Goal: Information Seeking & Learning: Learn about a topic

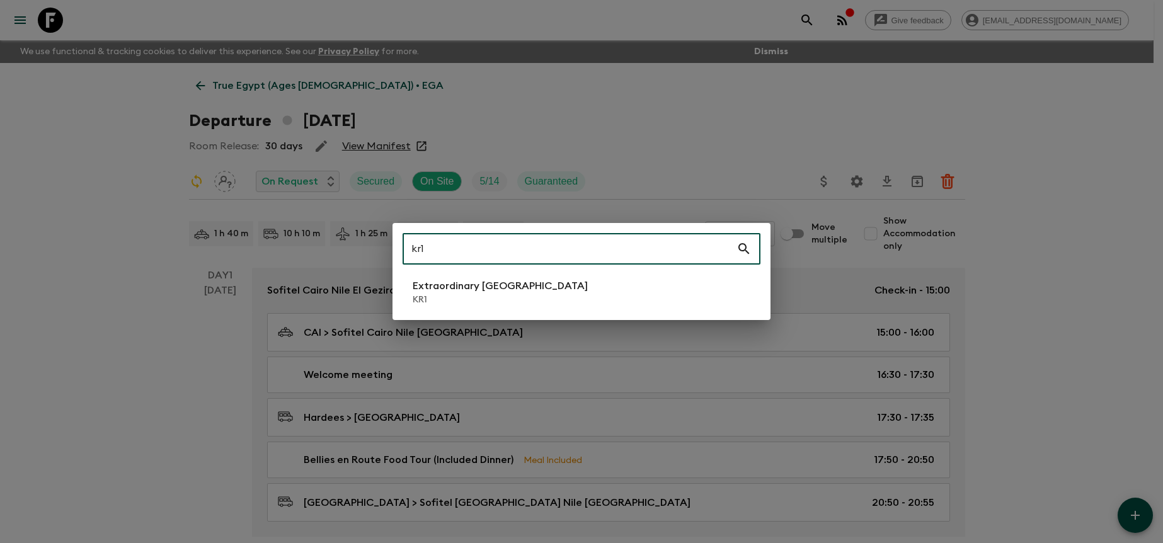
type input "kr1"
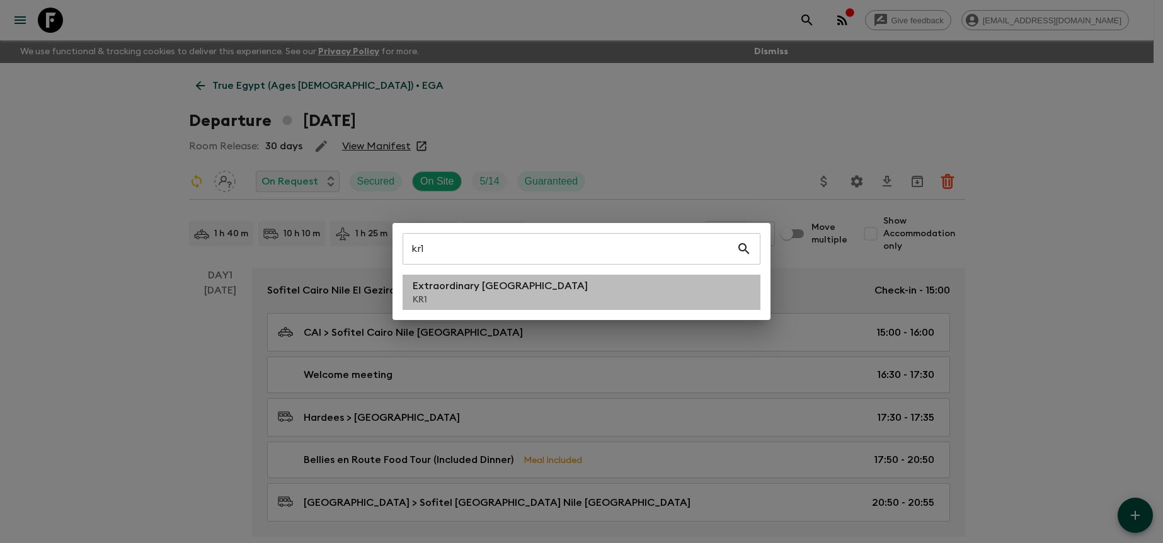
click at [645, 288] on li "Extraordinary [GEOGRAPHIC_DATA] KR1" at bounding box center [582, 292] width 358 height 35
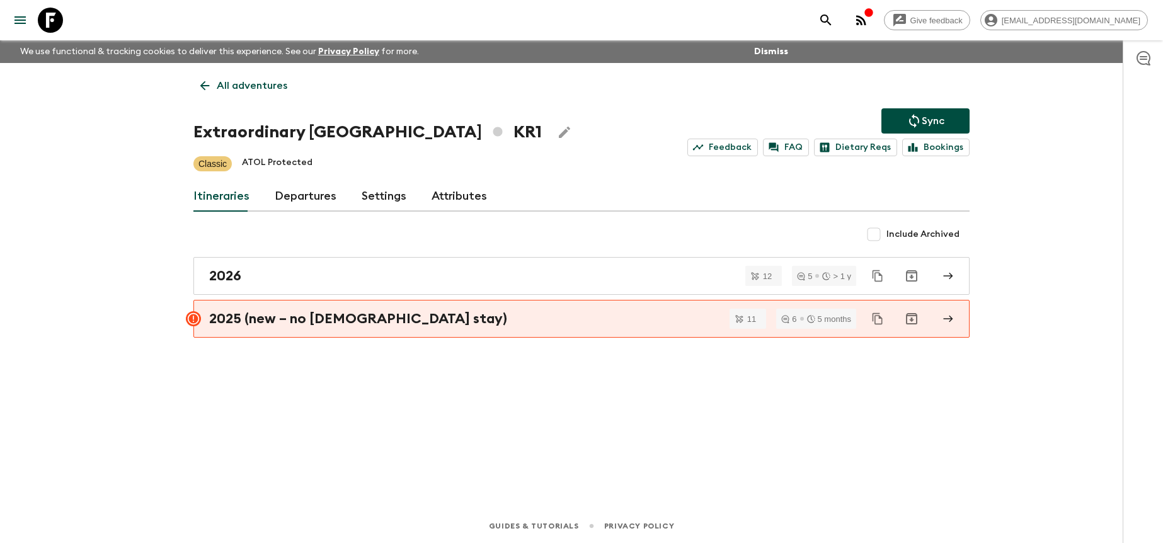
click at [332, 203] on link "Departures" at bounding box center [306, 197] width 62 height 30
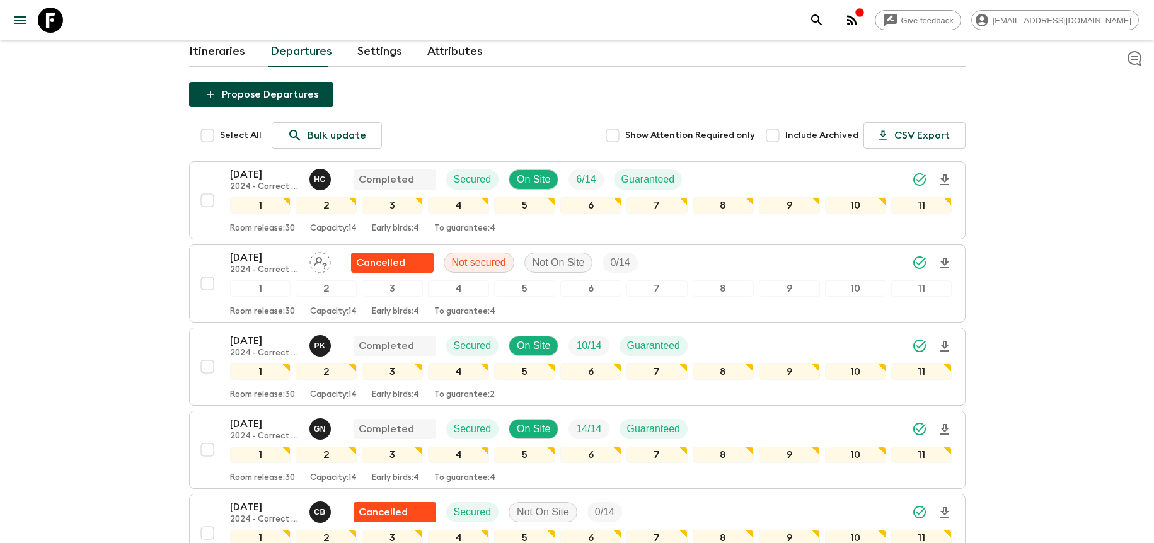
scroll to position [144, 0]
click at [204, 202] on input "checkbox" at bounding box center [207, 200] width 25 height 25
checkbox input "true"
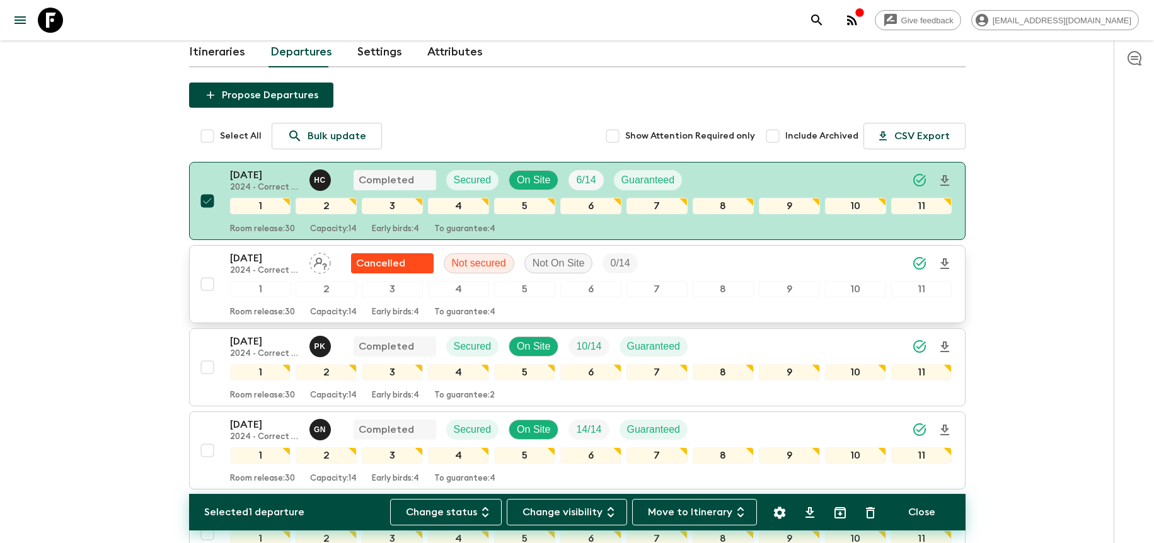
click at [207, 286] on input "checkbox" at bounding box center [207, 284] width 25 height 25
checkbox input "true"
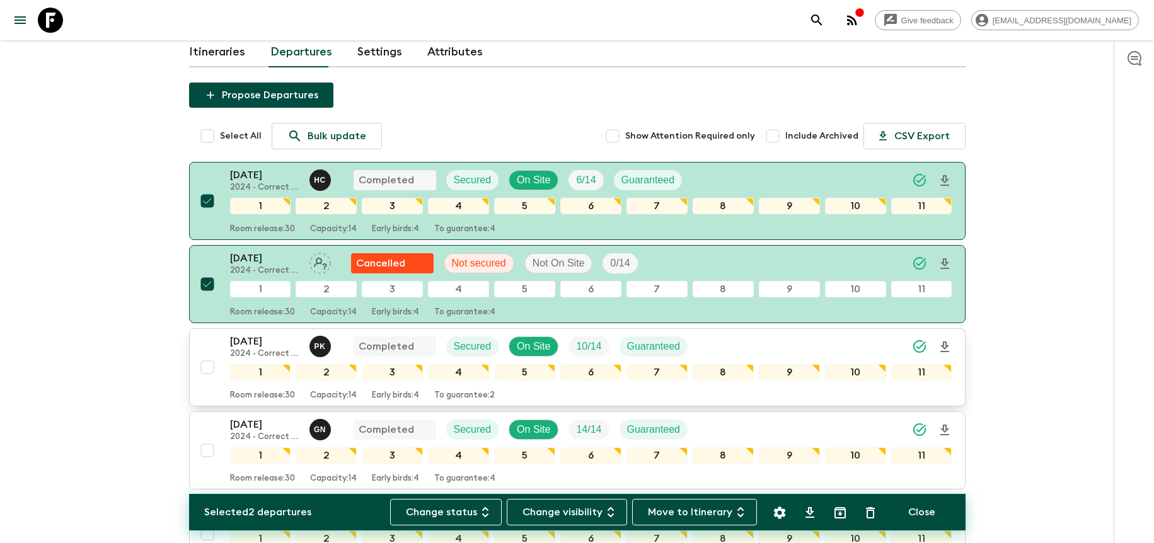
click at [204, 371] on input "checkbox" at bounding box center [207, 367] width 25 height 25
checkbox input "true"
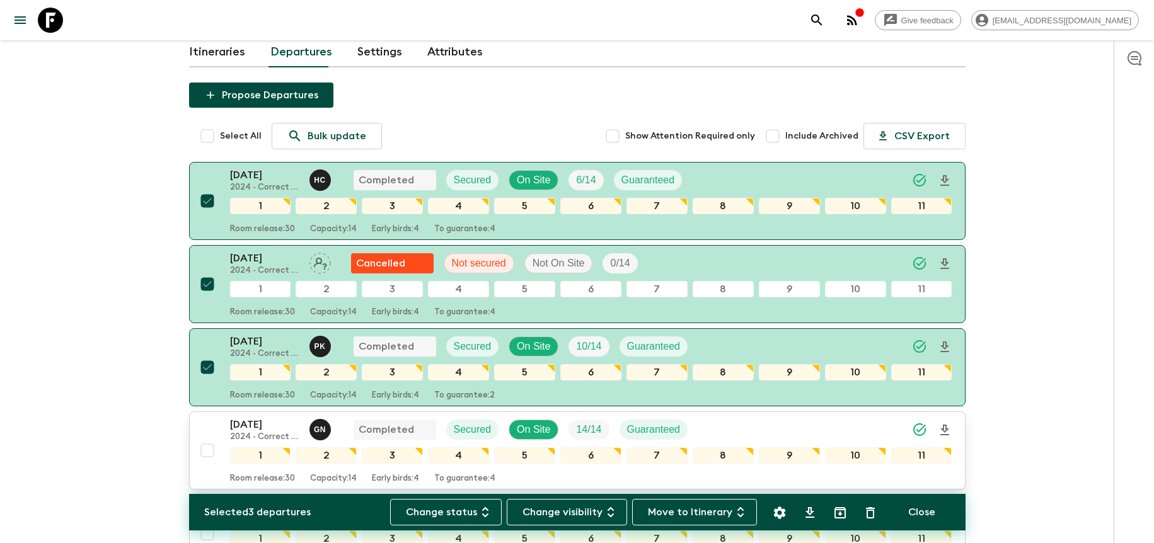
click at [202, 451] on input "checkbox" at bounding box center [207, 450] width 25 height 25
checkbox input "true"
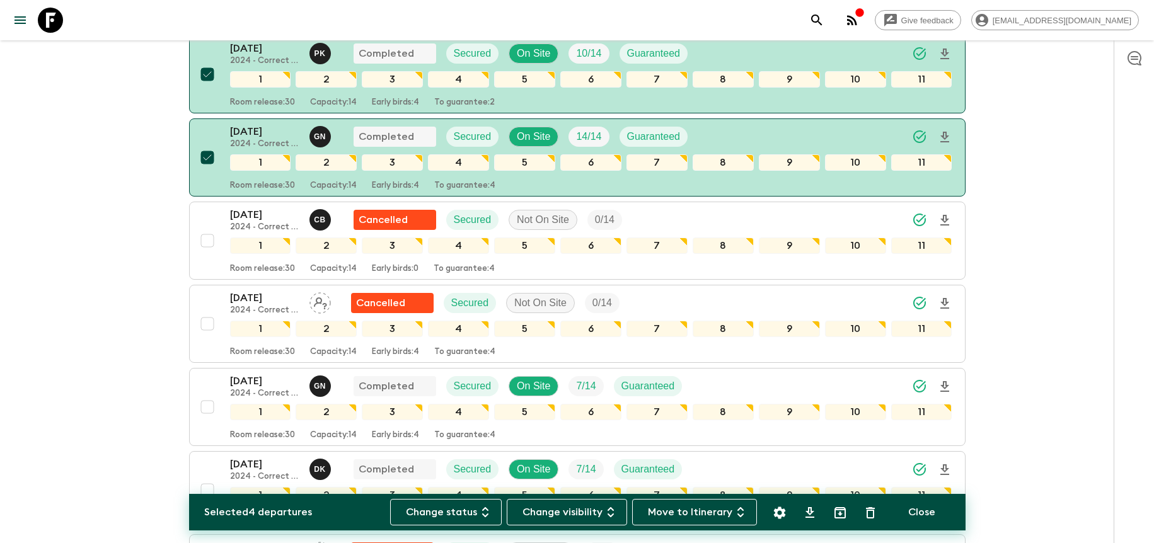
scroll to position [439, 0]
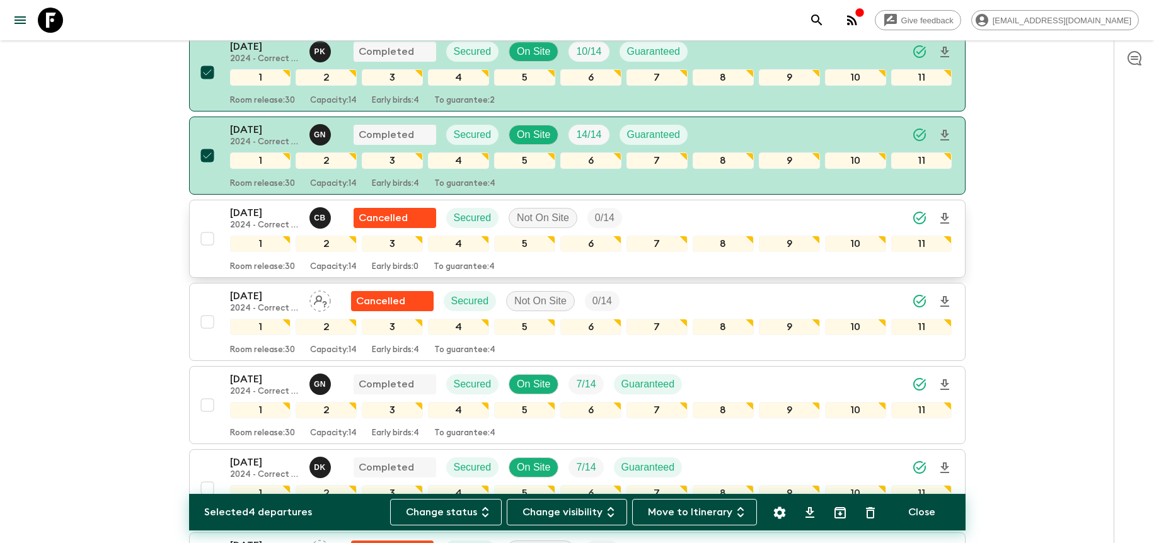
click at [205, 241] on input "checkbox" at bounding box center [207, 238] width 25 height 25
checkbox input "true"
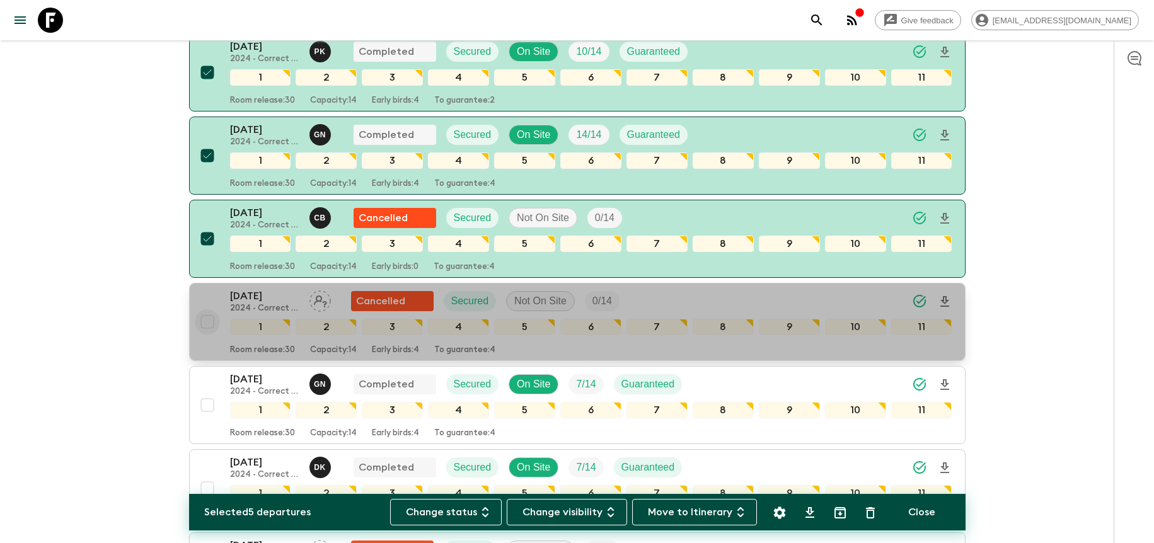
click at [208, 324] on input "checkbox" at bounding box center [207, 321] width 25 height 25
checkbox input "true"
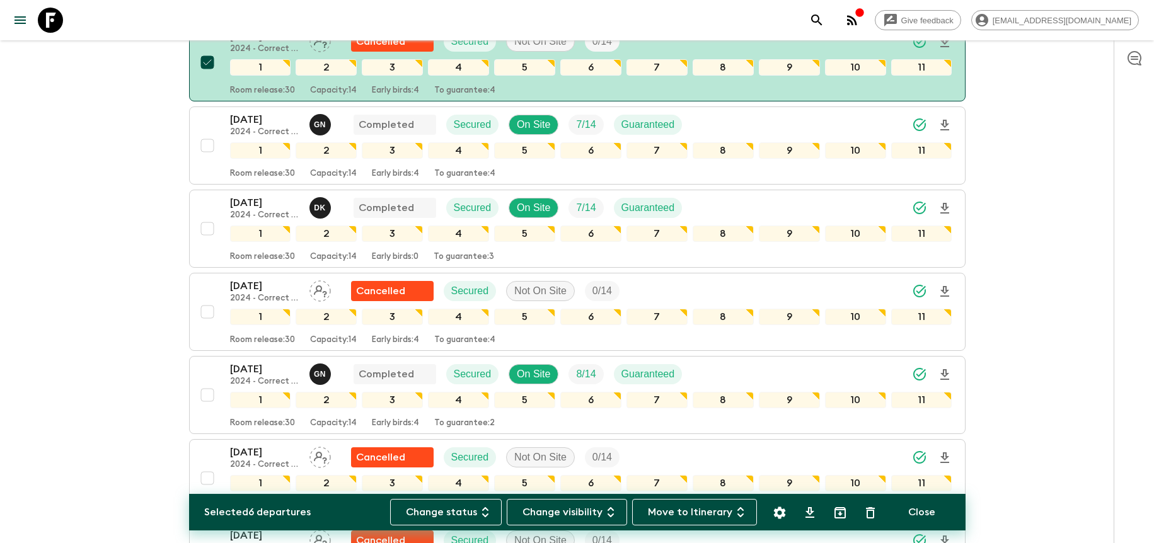
scroll to position [717, 0]
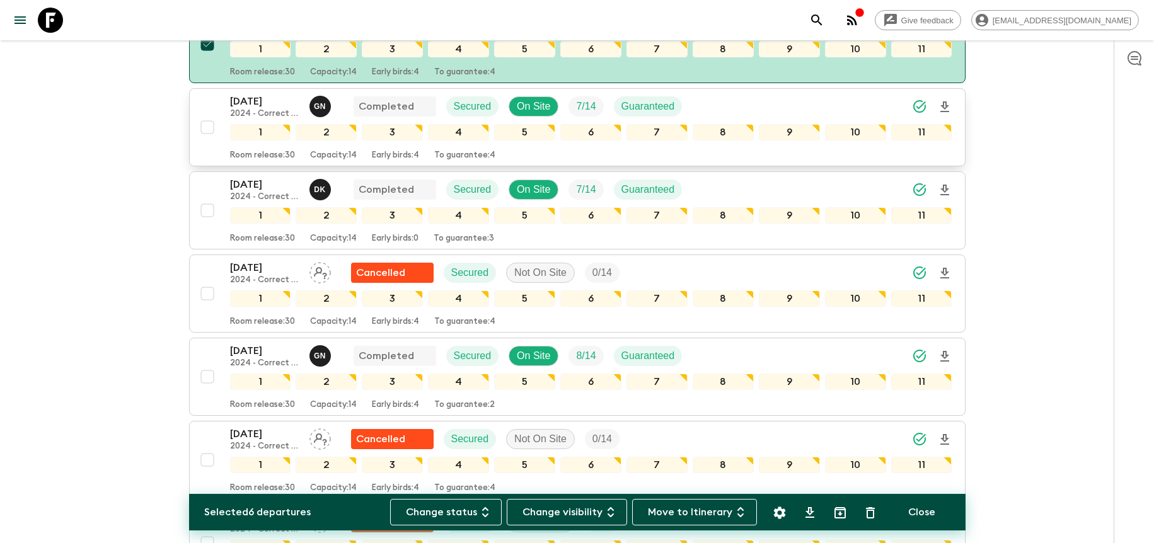
click at [203, 130] on input "checkbox" at bounding box center [207, 127] width 25 height 25
checkbox input "true"
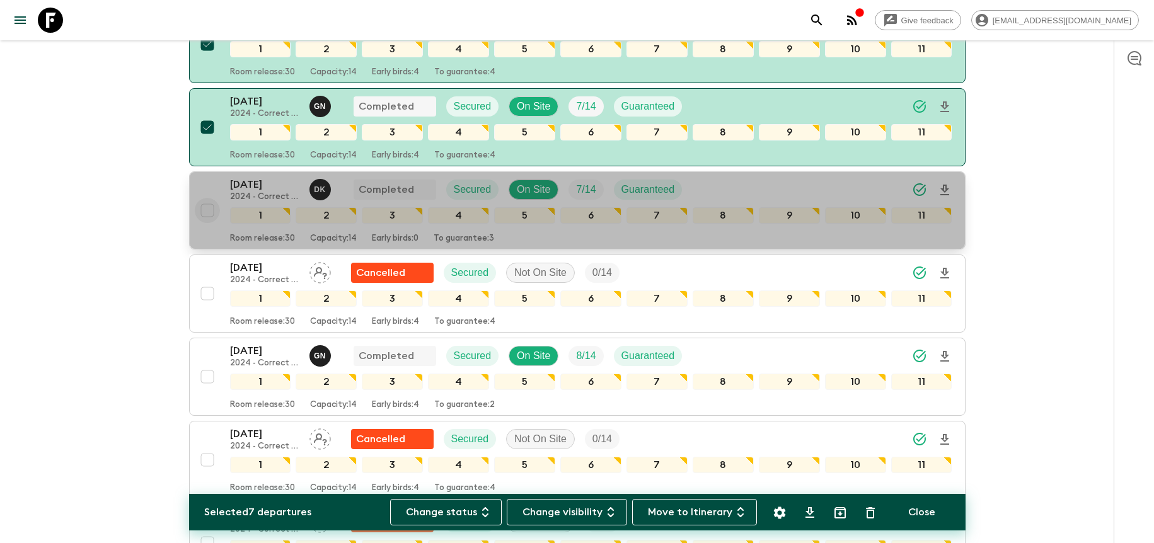
click at [207, 212] on input "checkbox" at bounding box center [207, 210] width 25 height 25
checkbox input "true"
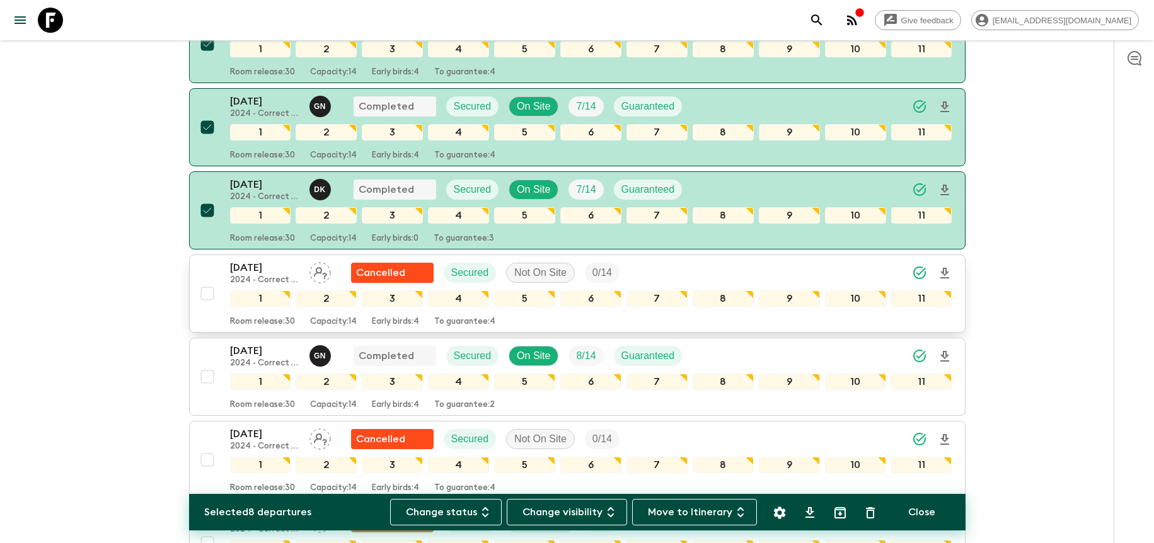
click at [208, 292] on input "checkbox" at bounding box center [207, 293] width 25 height 25
checkbox input "true"
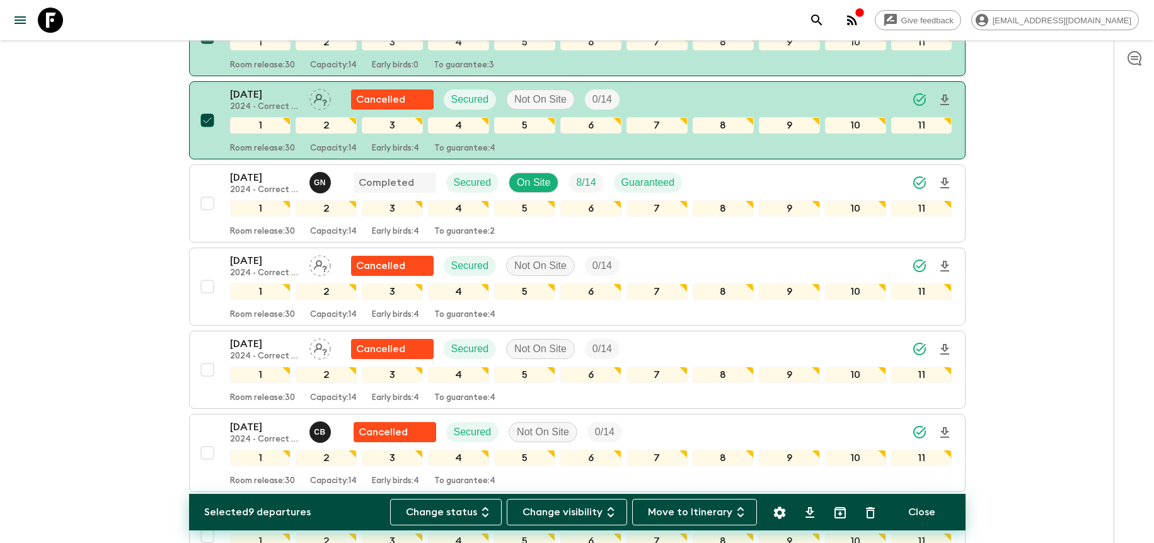
scroll to position [891, 0]
click at [204, 204] on input "checkbox" at bounding box center [207, 202] width 25 height 25
checkbox input "true"
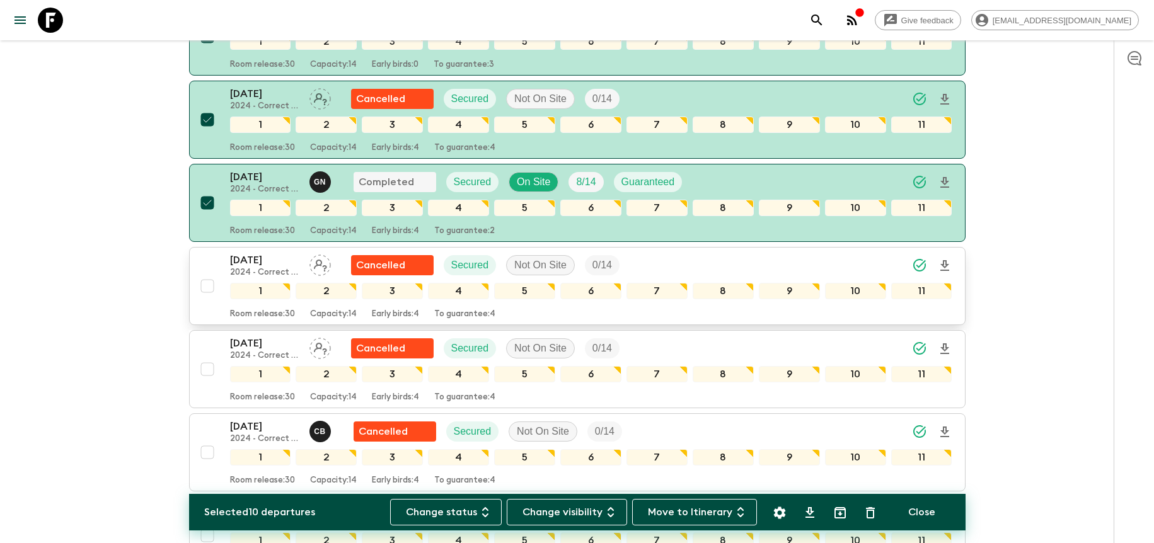
click at [210, 290] on input "checkbox" at bounding box center [207, 286] width 25 height 25
checkbox input "true"
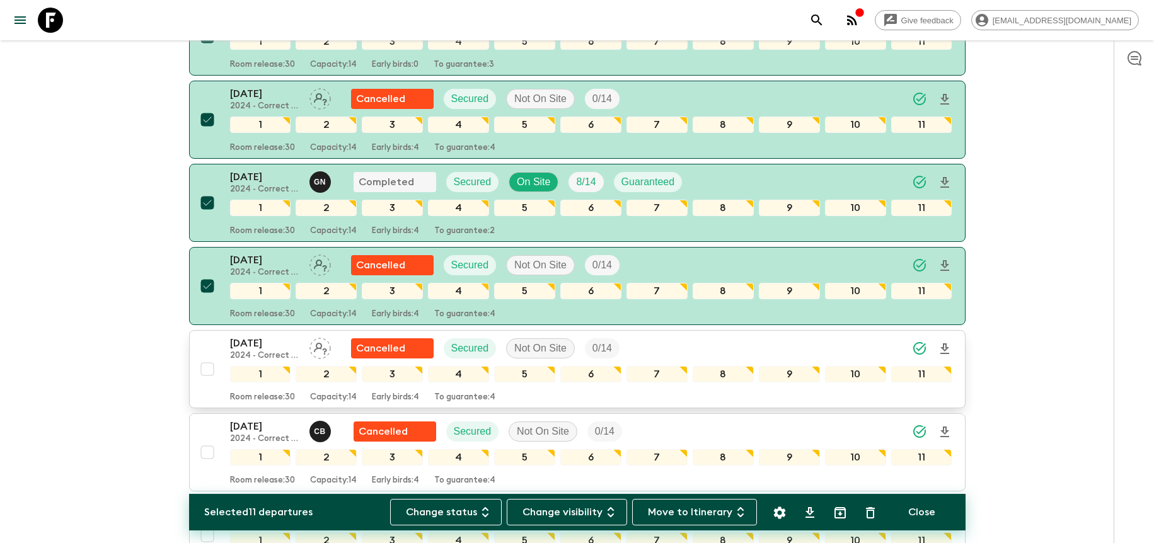
click at [207, 373] on input "checkbox" at bounding box center [207, 369] width 25 height 25
checkbox input "true"
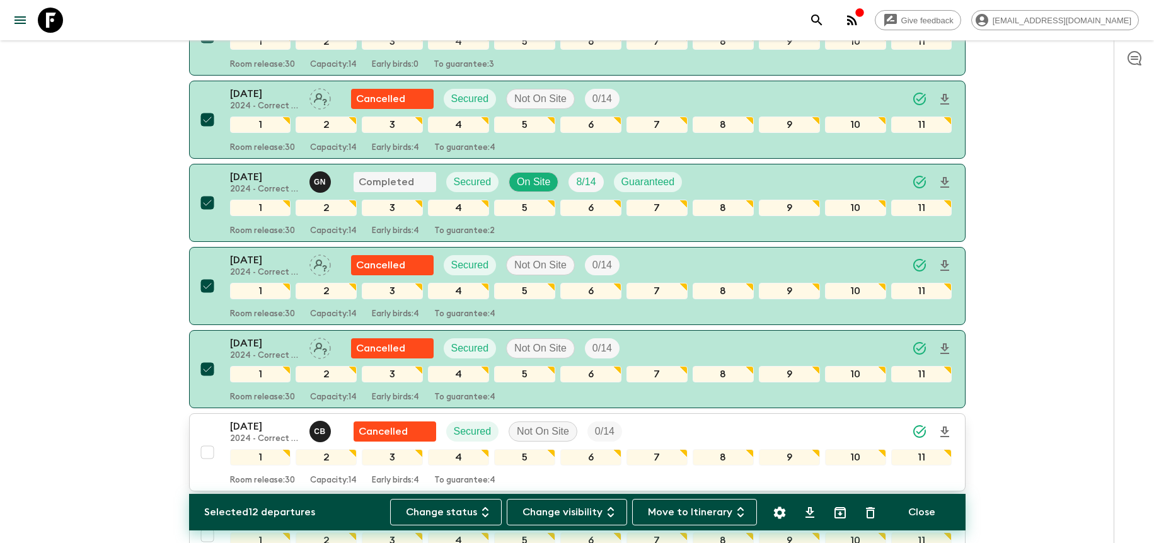
click at [209, 453] on input "checkbox" at bounding box center [207, 452] width 25 height 25
checkbox input "true"
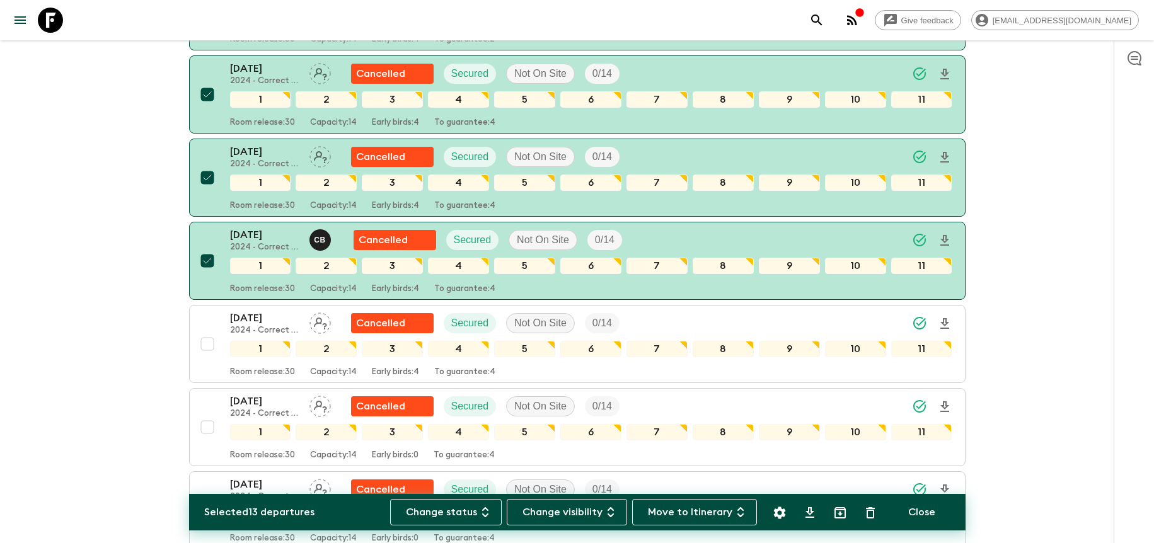
scroll to position [1092, 0]
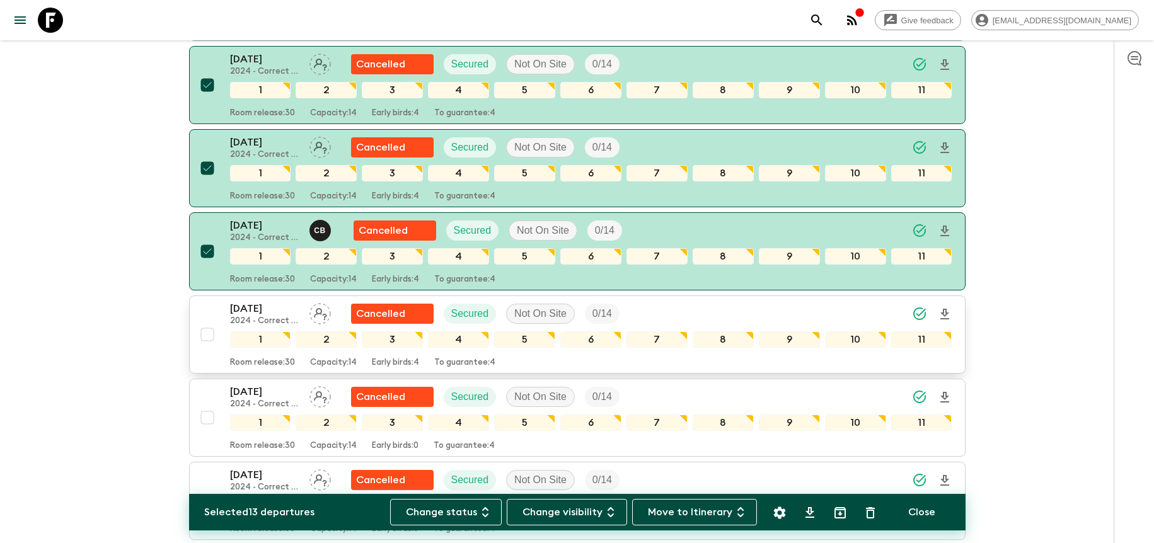
click at [210, 332] on input "checkbox" at bounding box center [207, 334] width 25 height 25
checkbox input "true"
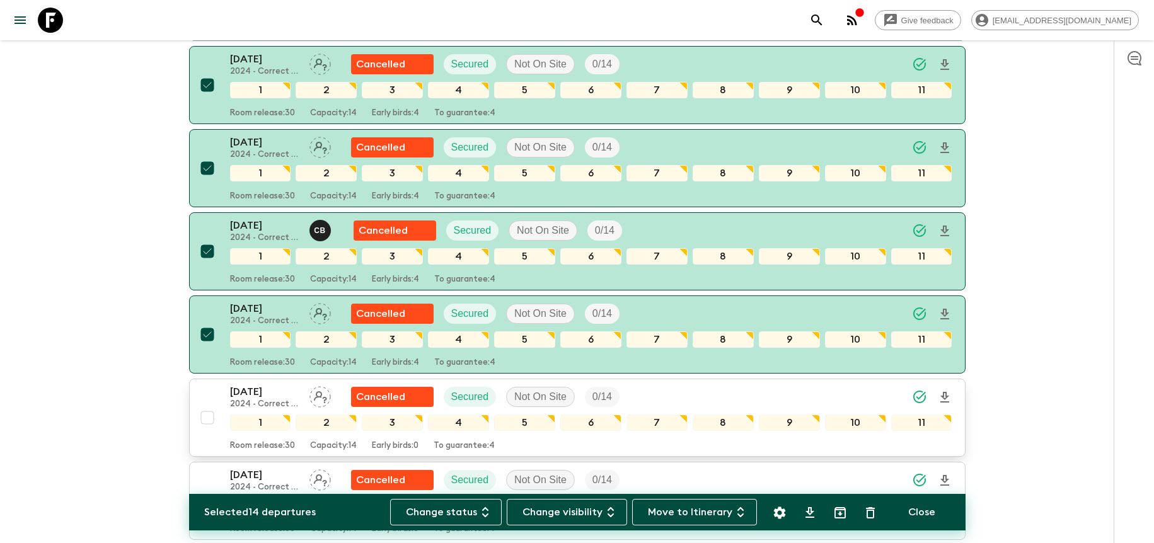
click at [211, 424] on input "checkbox" at bounding box center [207, 417] width 25 height 25
checkbox input "true"
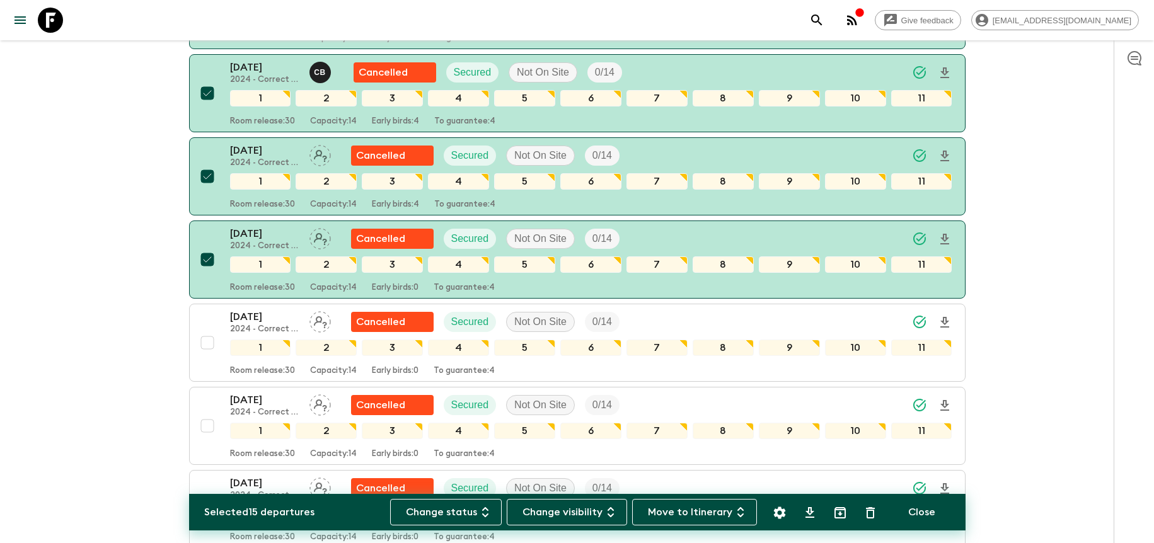
scroll to position [1339, 0]
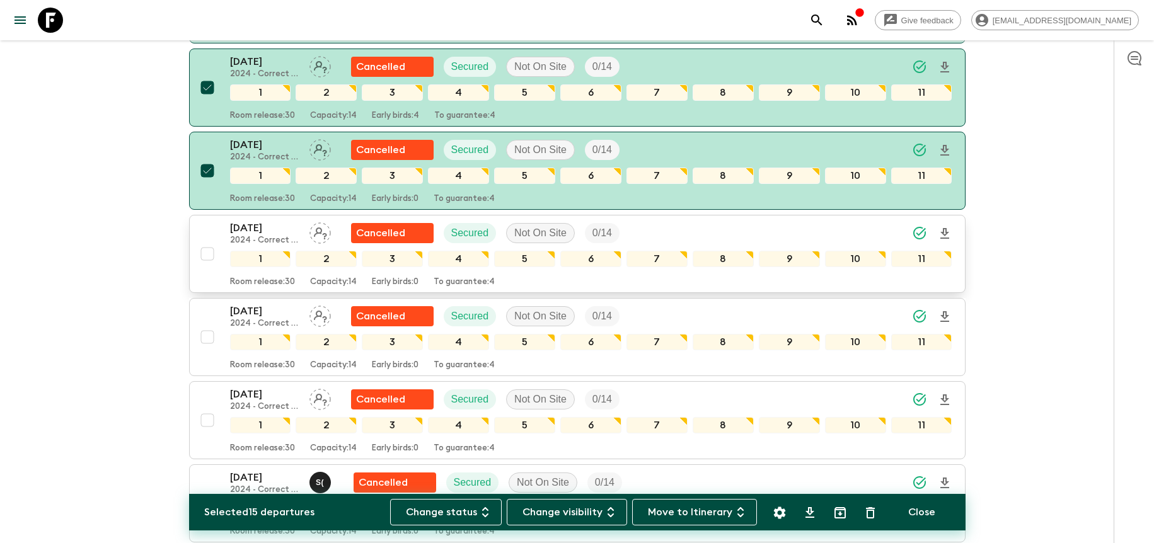
click at [210, 252] on input "checkbox" at bounding box center [207, 253] width 25 height 25
checkbox input "true"
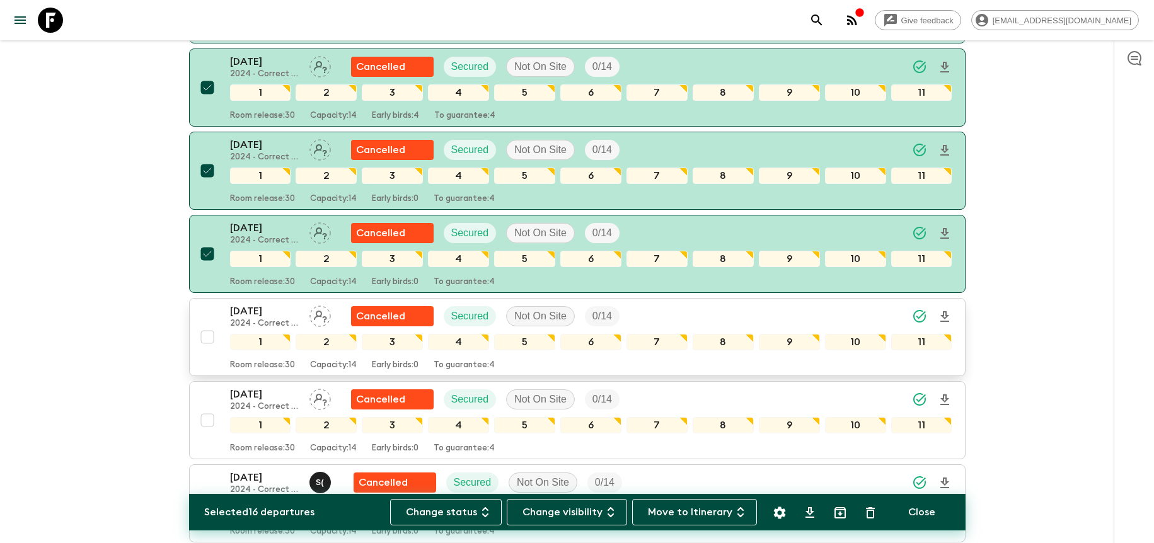
click at [208, 340] on input "checkbox" at bounding box center [207, 337] width 25 height 25
checkbox input "true"
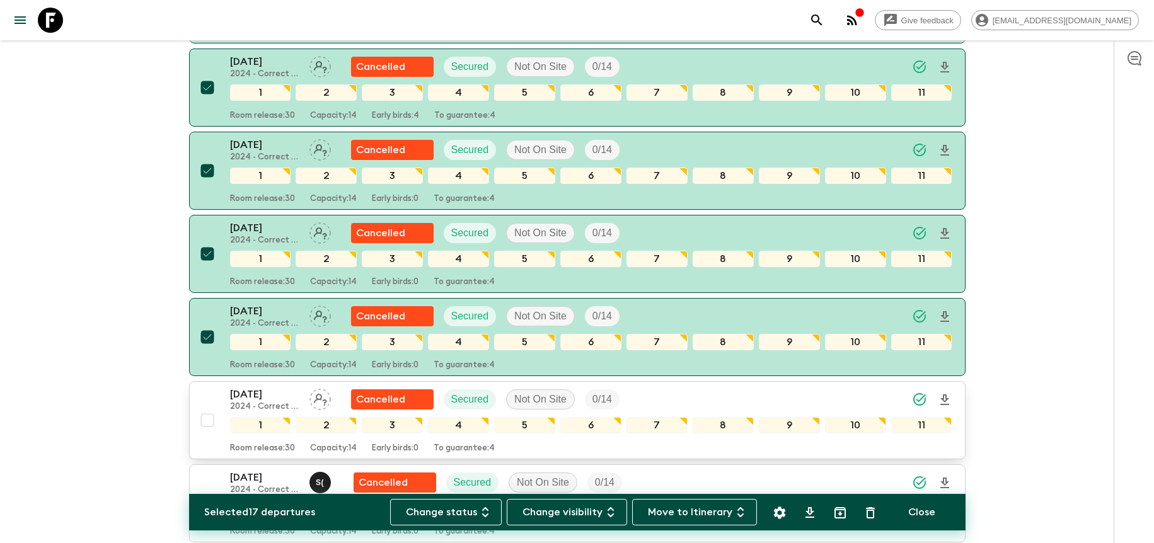
click at [206, 418] on input "checkbox" at bounding box center [207, 420] width 25 height 25
checkbox input "true"
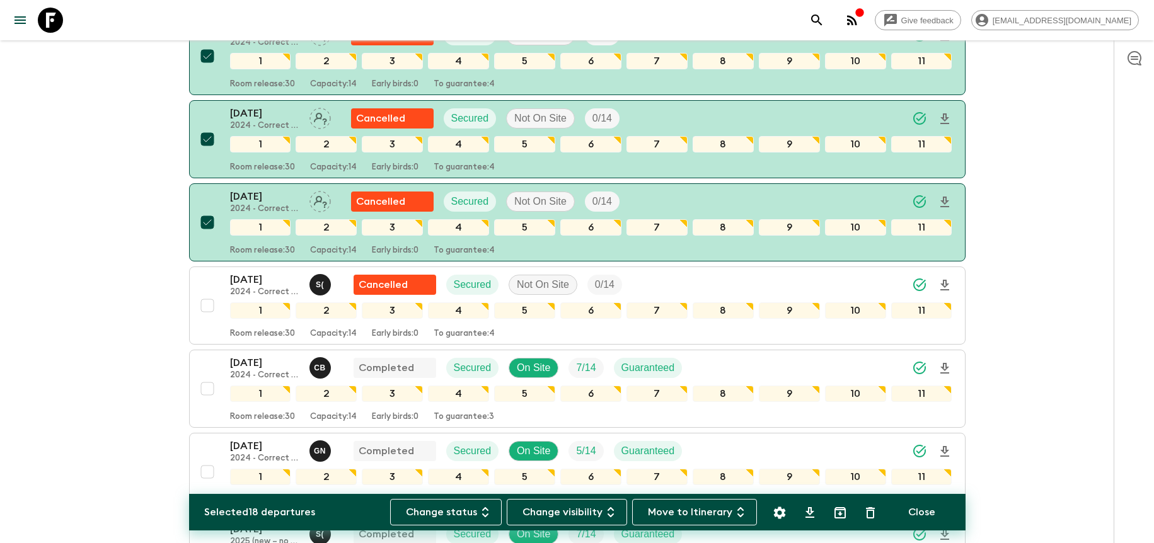
scroll to position [1573, 0]
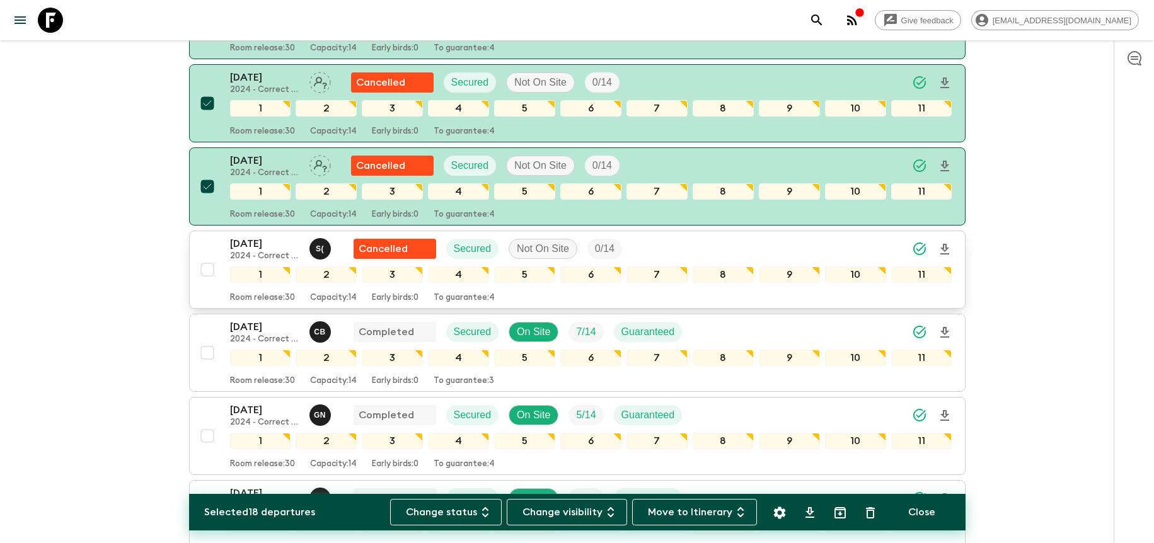
click at [207, 272] on input "checkbox" at bounding box center [207, 269] width 25 height 25
checkbox input "true"
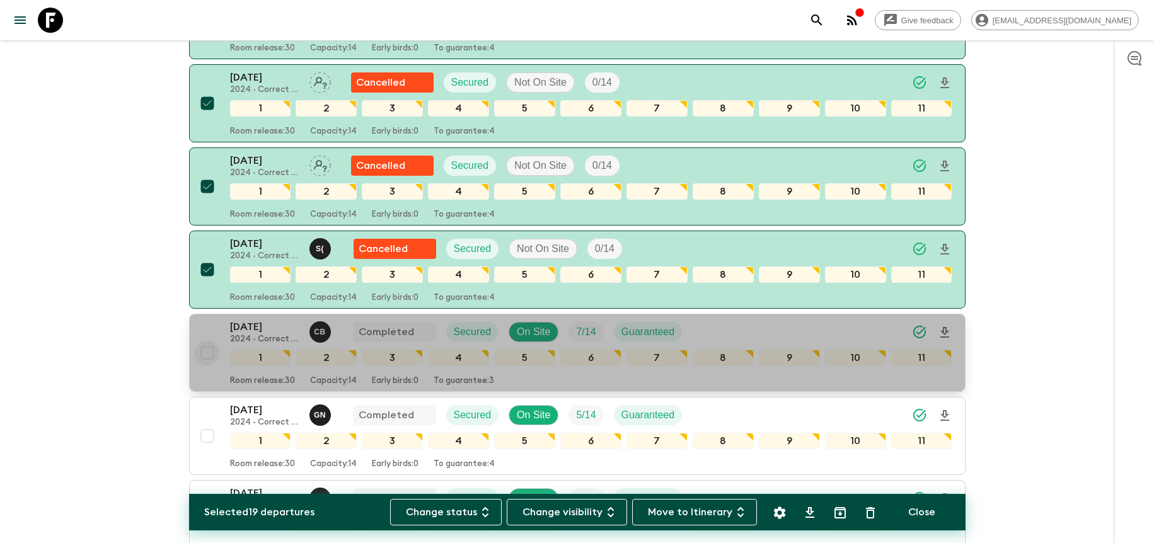
click at [207, 355] on input "checkbox" at bounding box center [207, 352] width 25 height 25
checkbox input "true"
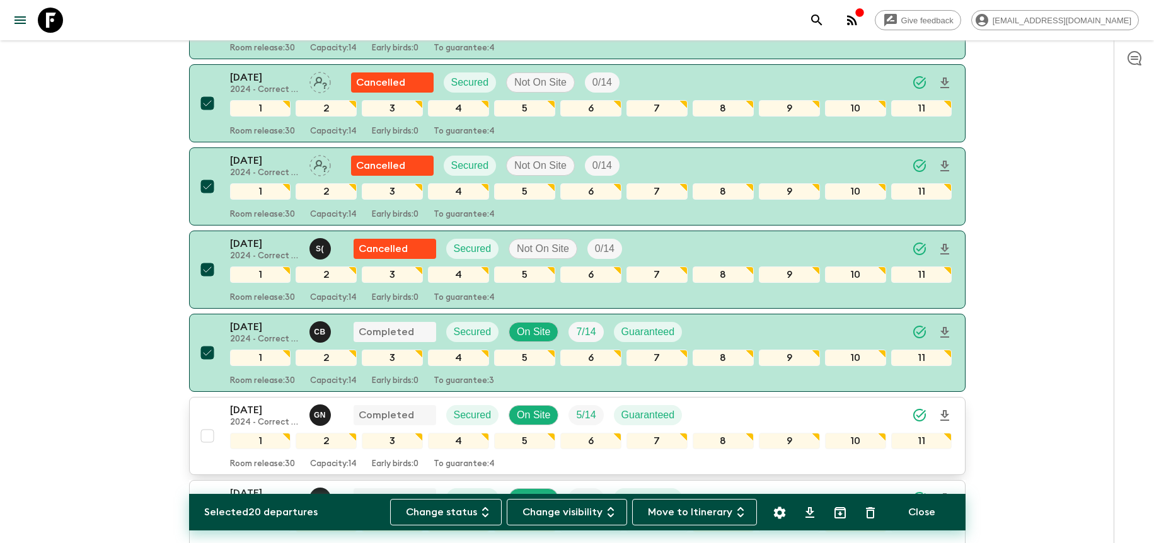
click at [207, 441] on input "checkbox" at bounding box center [207, 436] width 25 height 25
checkbox input "true"
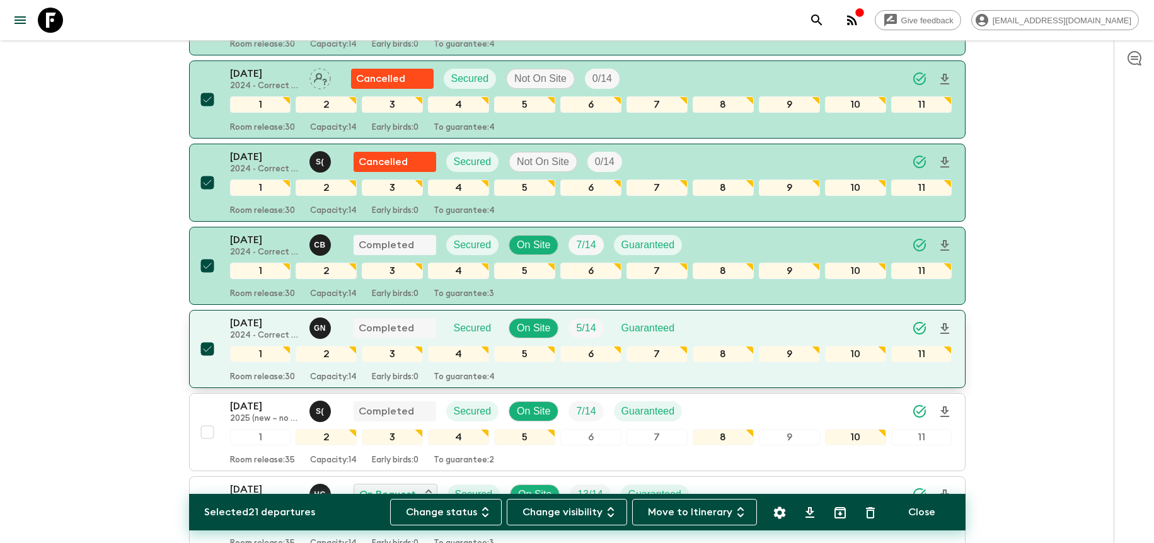
scroll to position [1661, 0]
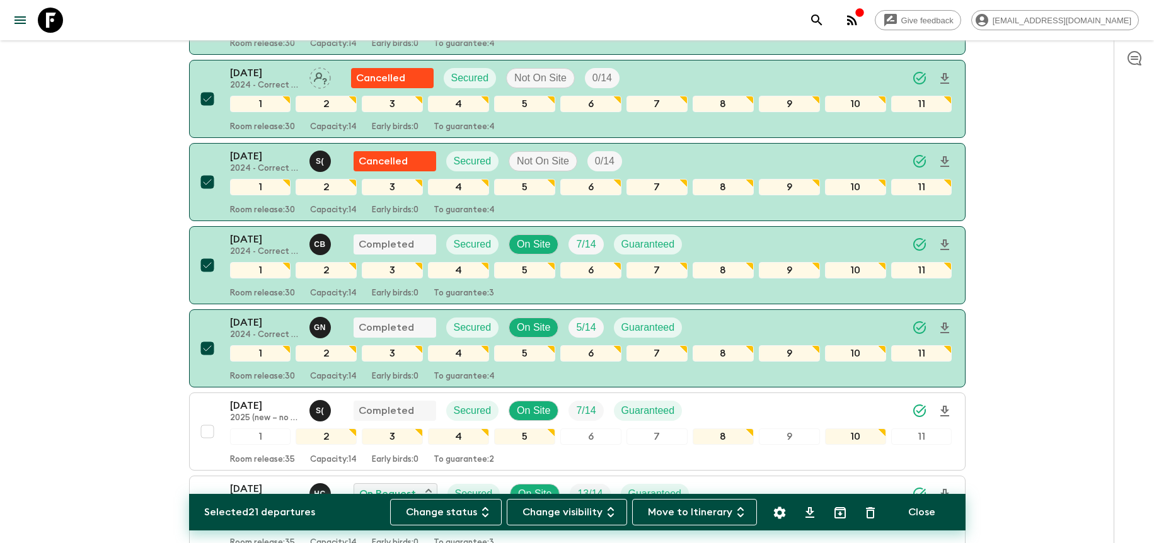
click at [837, 512] on icon "Archive (Completed, Cancelled or Unsynced Departures only)" at bounding box center [840, 512] width 15 height 15
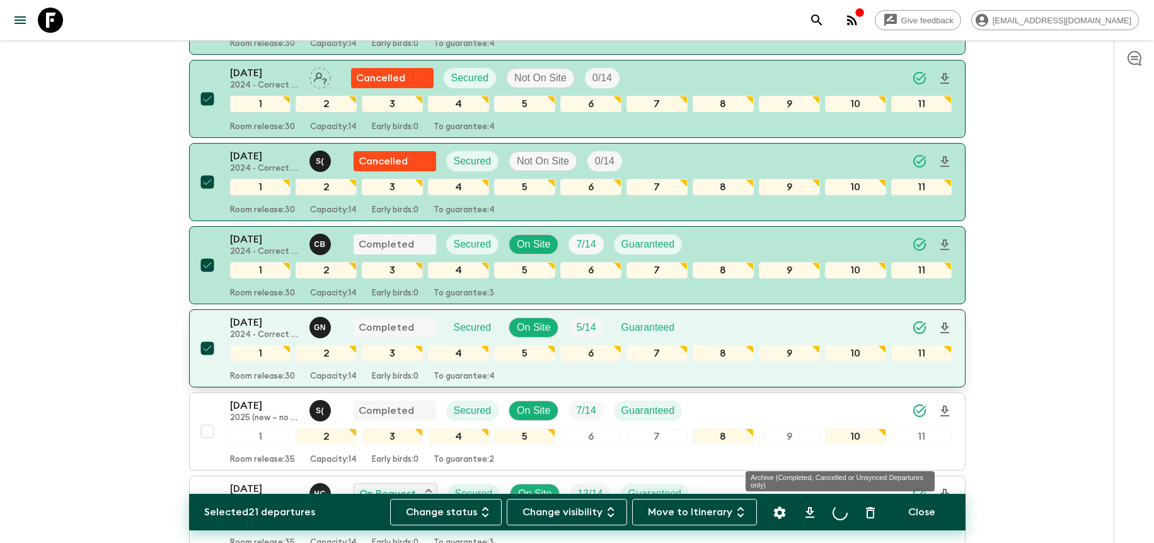
checkbox input "false"
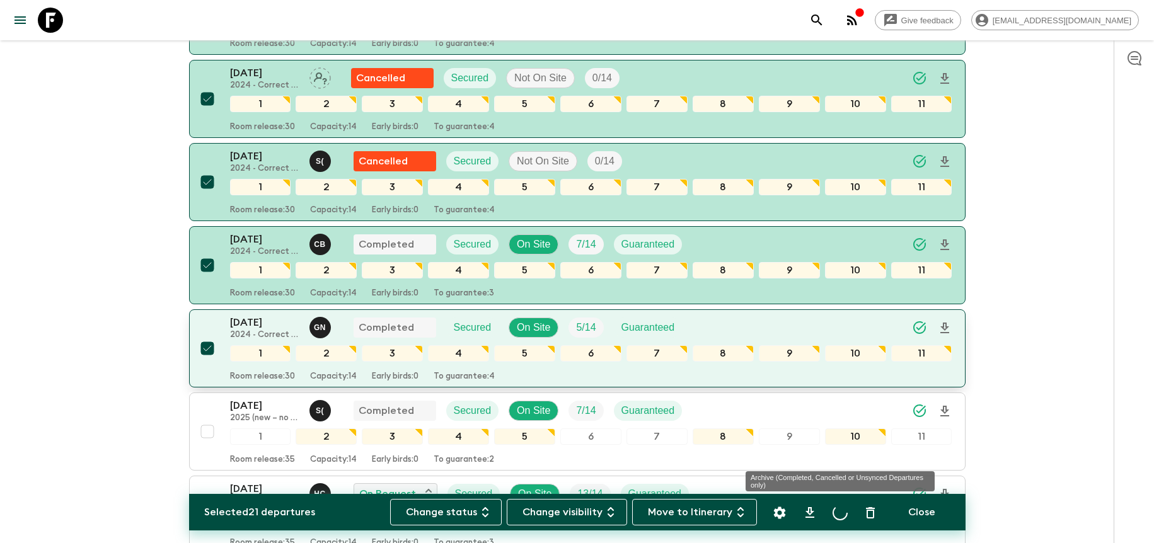
checkbox input "false"
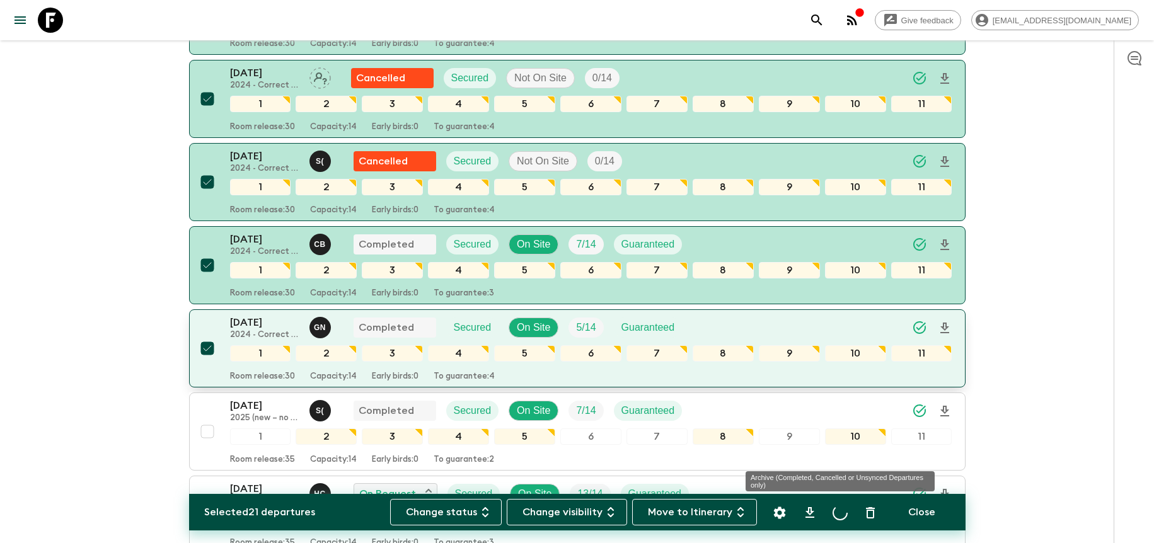
checkbox input "false"
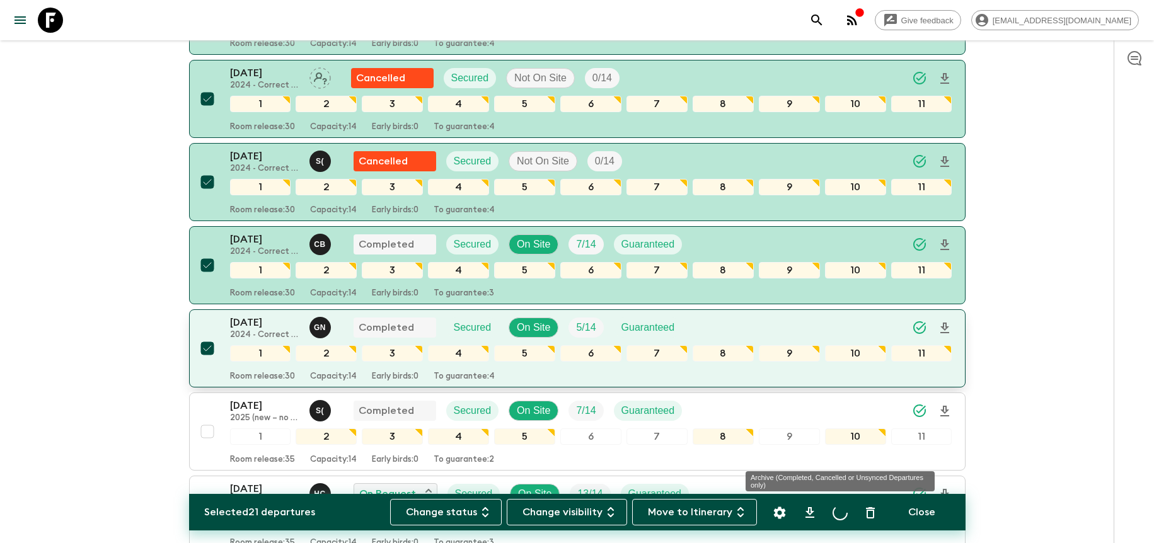
checkbox input "false"
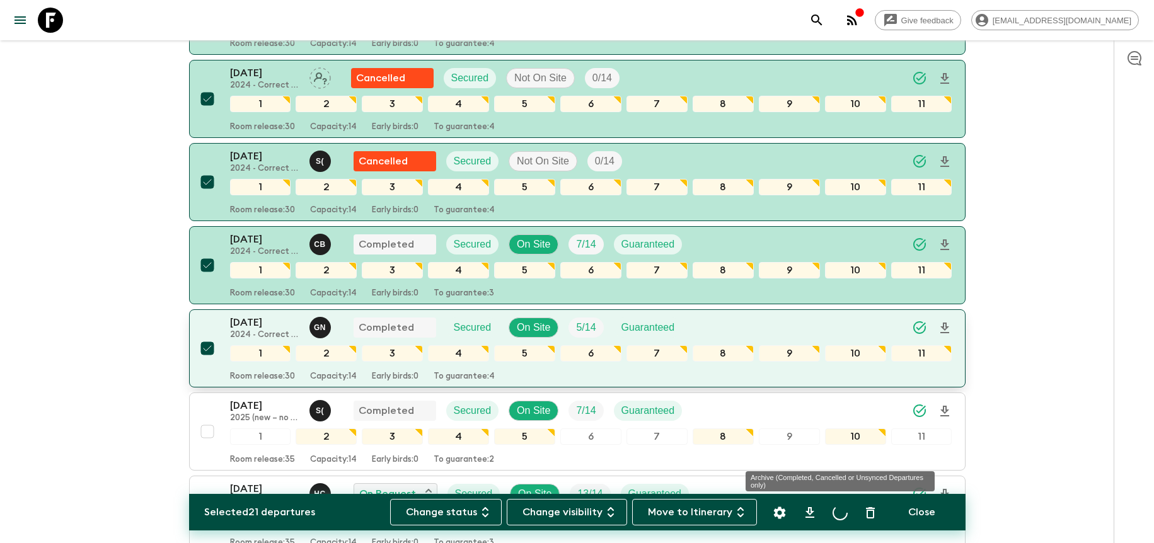
checkbox input "false"
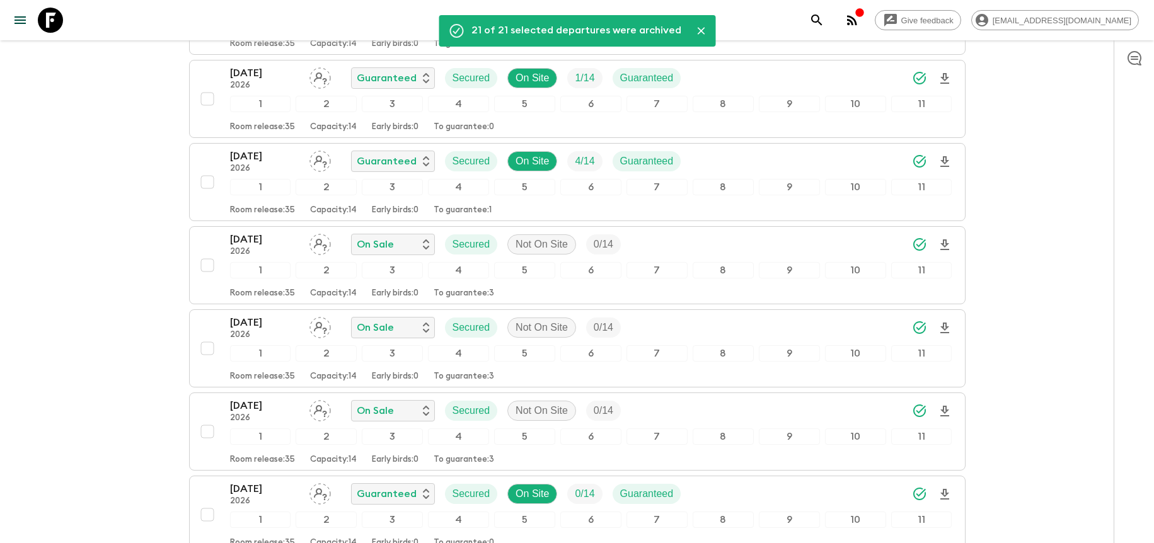
scroll to position [0, 0]
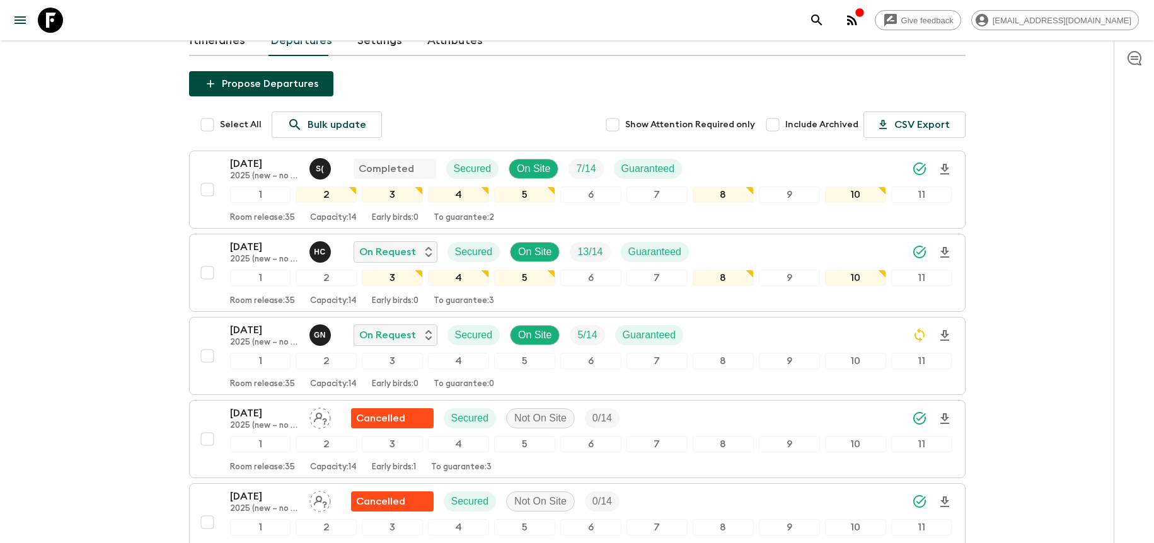
scroll to position [159, 0]
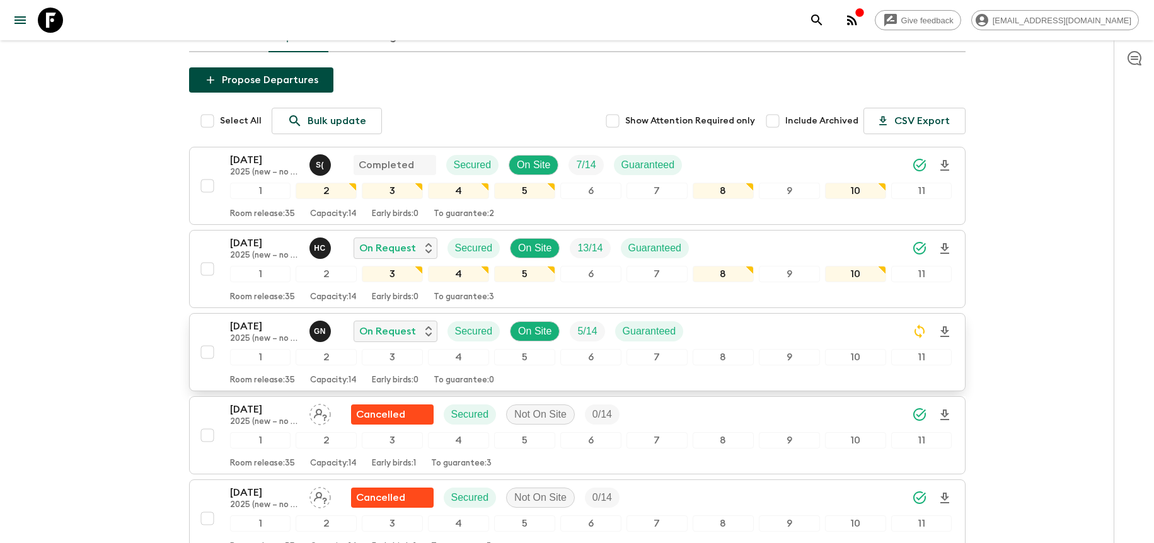
click at [770, 336] on div "[DATE] 2025 (new – no temple stay) G N On Request Secured On Site 5 / 14 Guaran…" at bounding box center [591, 331] width 722 height 25
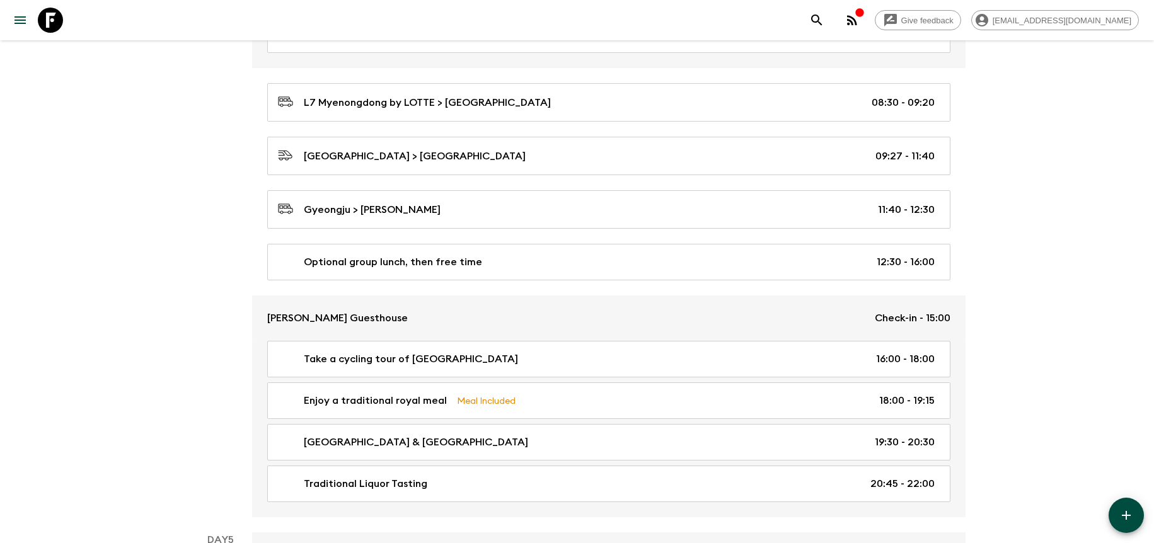
scroll to position [1136, 0]
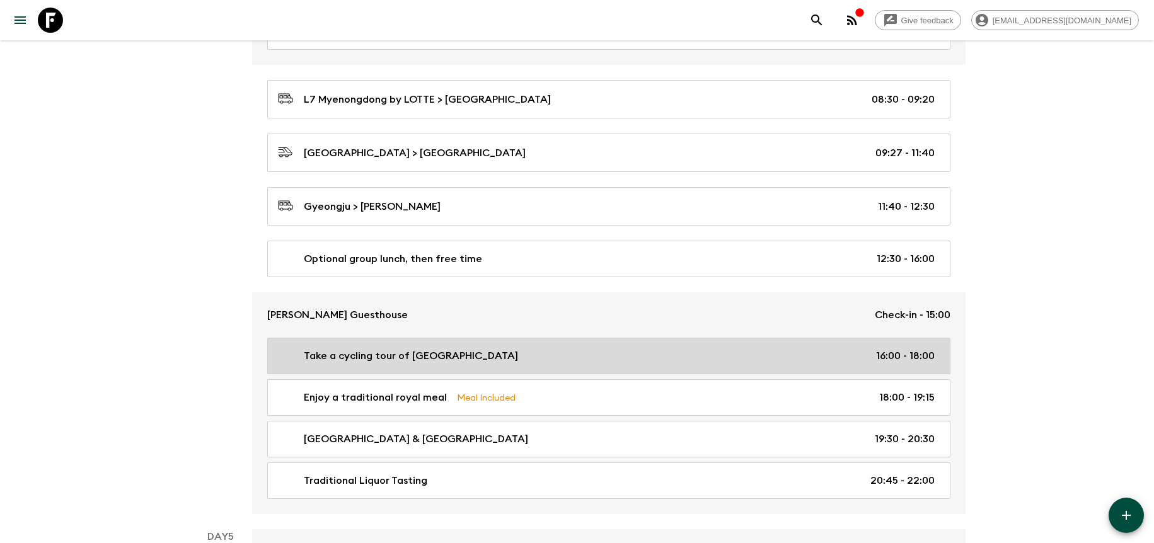
click at [742, 345] on link "Take a cycling tour of Gyeongju 16:00 - 18:00" at bounding box center [608, 356] width 683 height 37
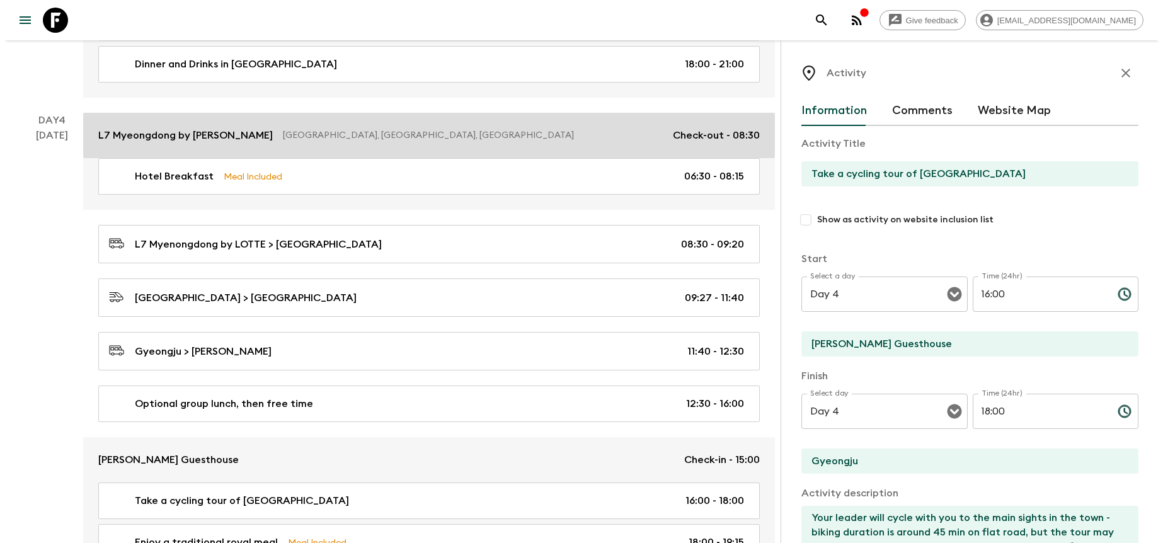
scroll to position [904, 0]
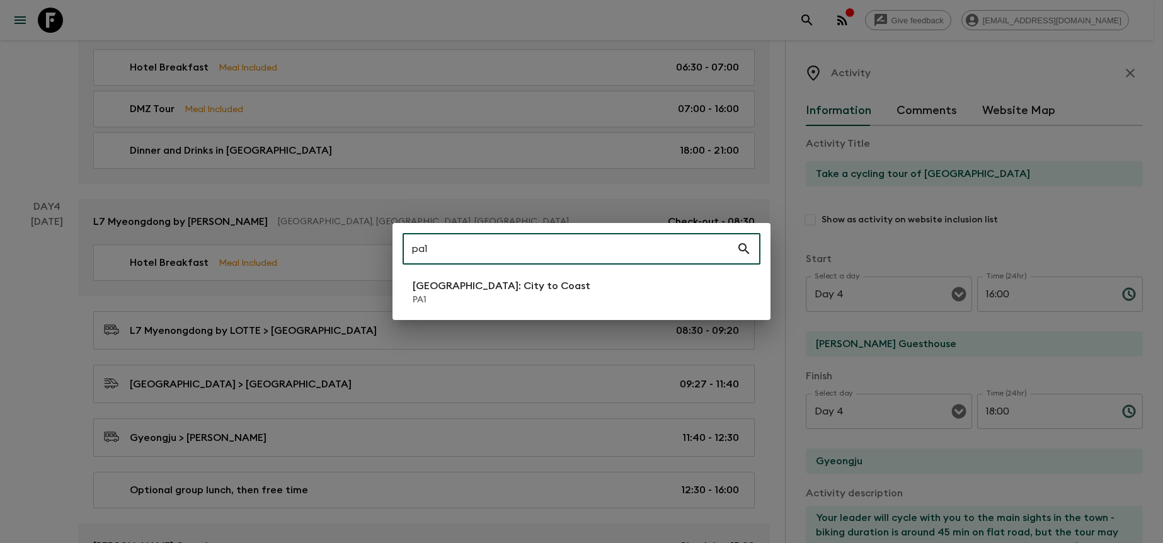
type input "pa1"
click at [638, 271] on div "pa1 ​ [GEOGRAPHIC_DATA]: City to [GEOGRAPHIC_DATA]" at bounding box center [582, 271] width 378 height 97
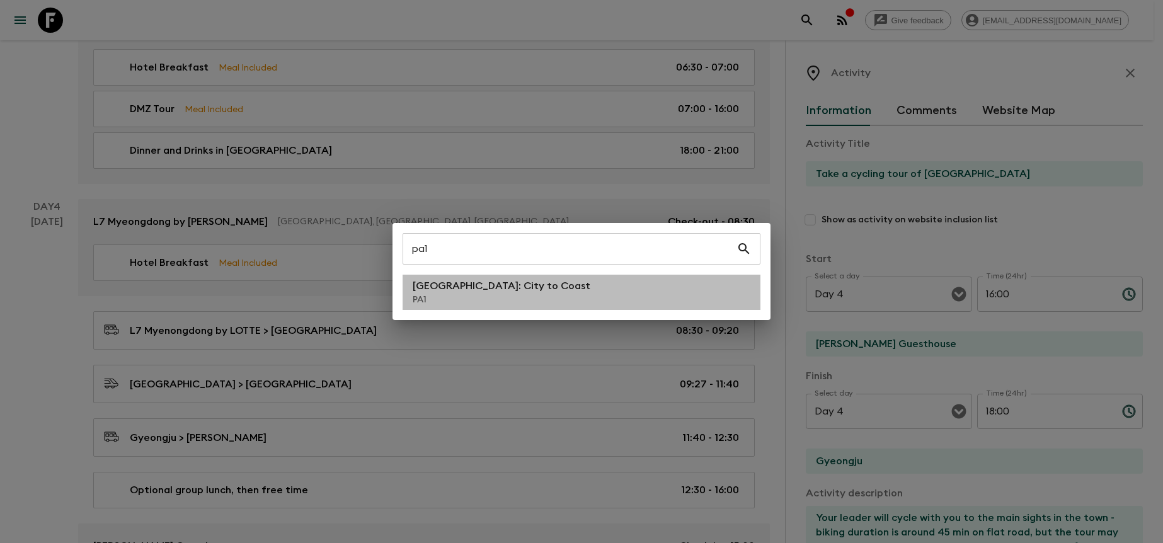
click at [641, 278] on li "[GEOGRAPHIC_DATA]: City to [GEOGRAPHIC_DATA]" at bounding box center [582, 292] width 358 height 35
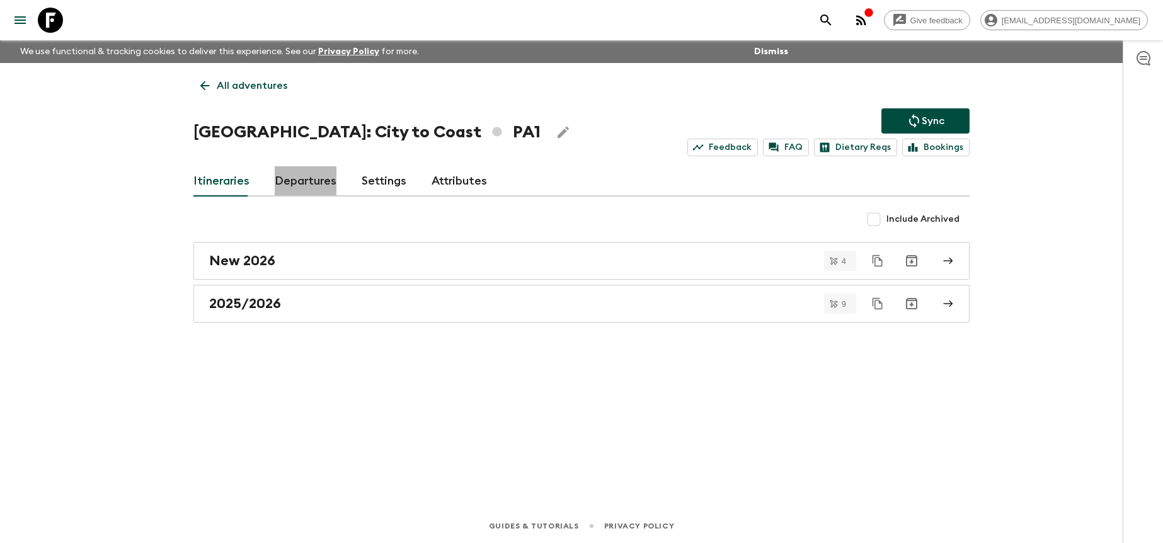
click at [332, 185] on link "Departures" at bounding box center [306, 181] width 62 height 30
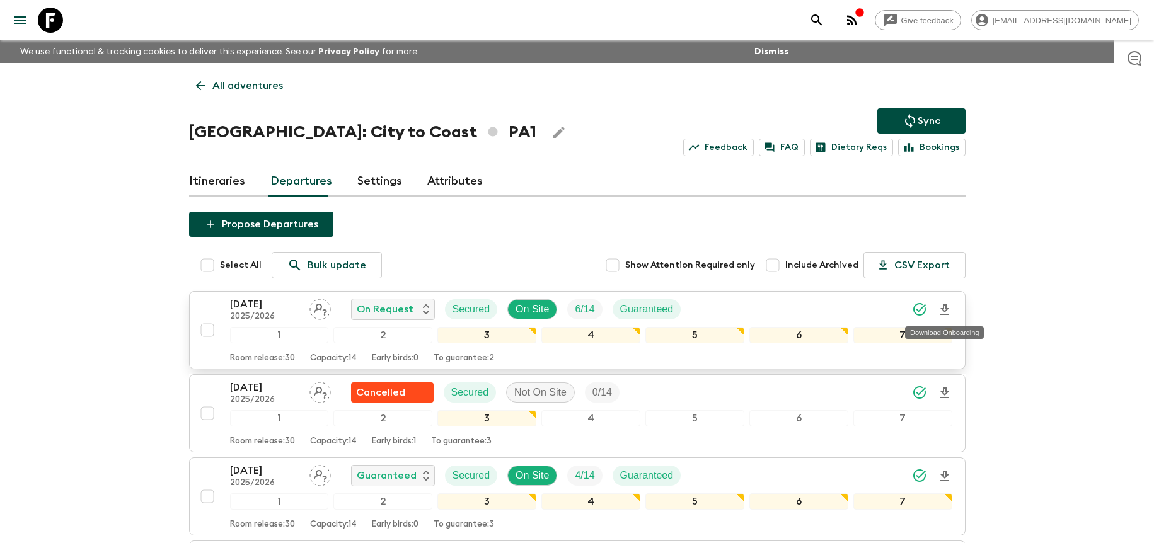
click at [942, 309] on icon "Download Onboarding" at bounding box center [944, 309] width 9 height 11
